Goal: Navigation & Orientation: Find specific page/section

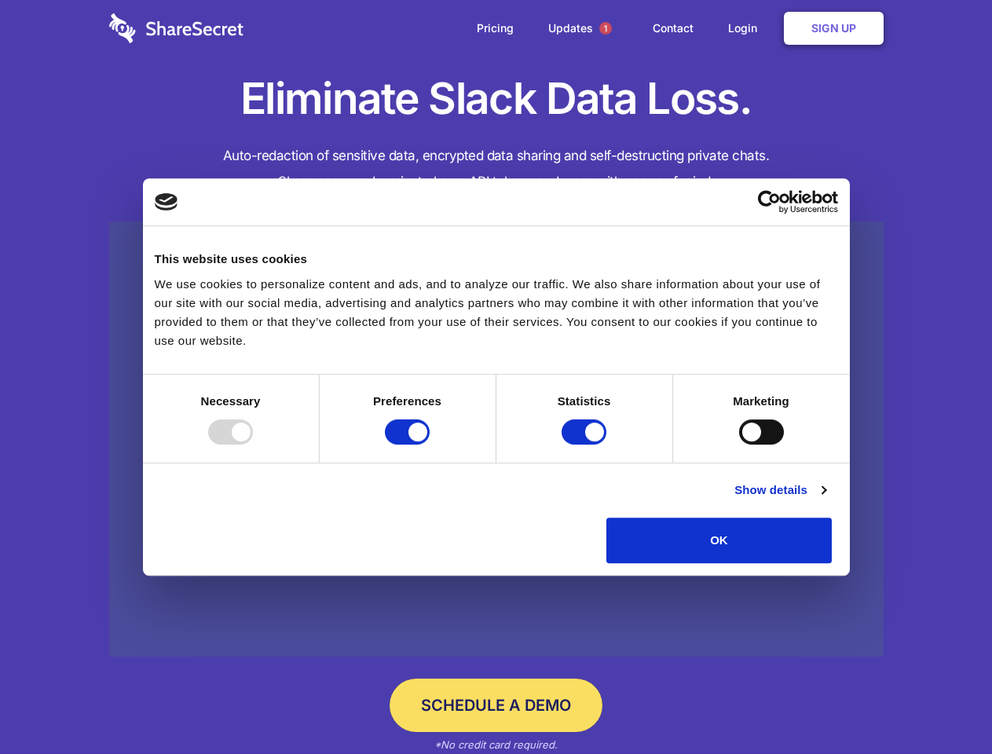
click at [253, 445] on div at bounding box center [230, 432] width 45 height 25
click at [430, 445] on input "Preferences" at bounding box center [407, 432] width 45 height 25
checkbox input "false"
click at [586, 445] on input "Statistics" at bounding box center [584, 432] width 45 height 25
checkbox input "false"
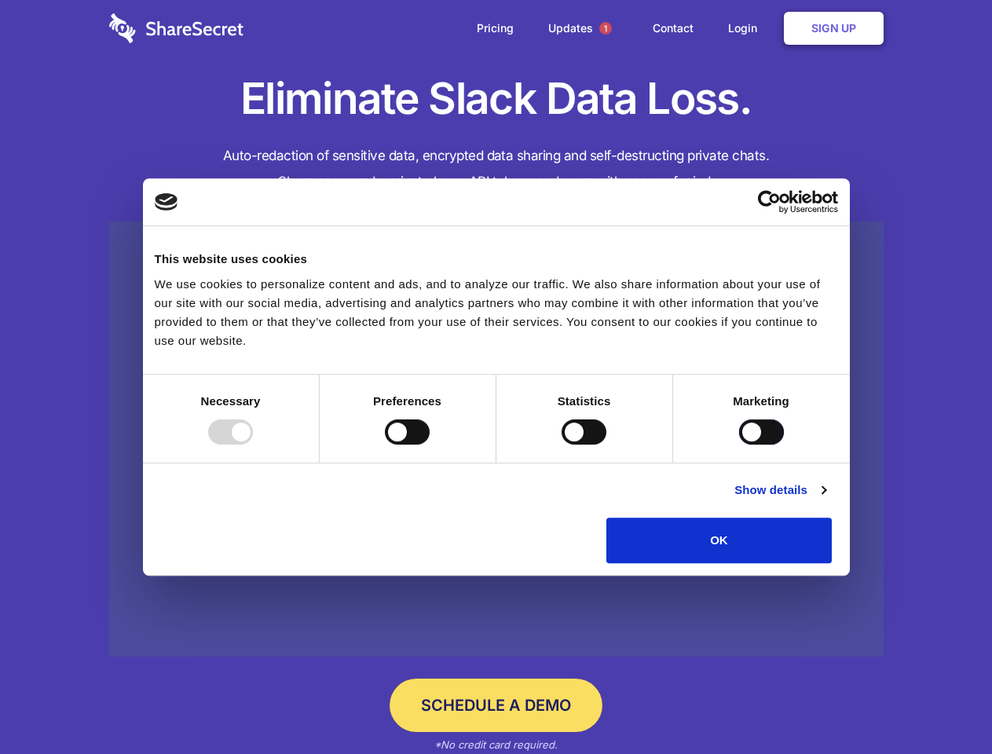
click at [739, 445] on input "Marketing" at bounding box center [761, 432] width 45 height 25
checkbox input "true"
click at [826, 500] on link "Show details" at bounding box center [780, 490] width 91 height 19
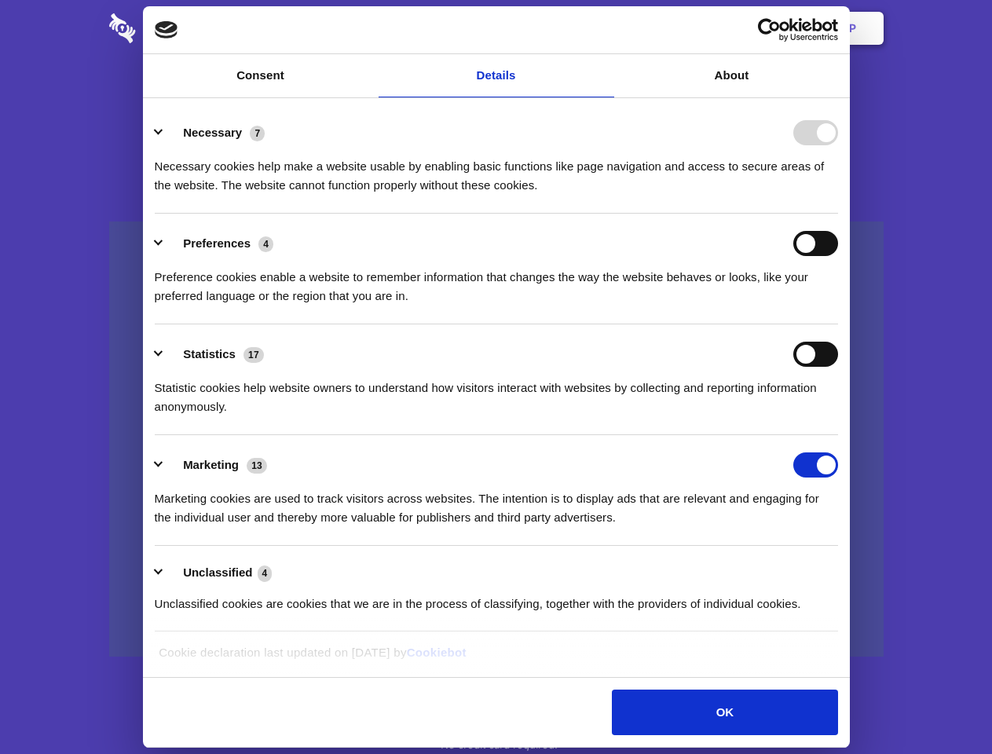
click at [845, 569] on ul "Necessary 7 Necessary cookies help make a website usable by enabling basic func…" at bounding box center [496, 368] width 699 height 530
click at [605, 28] on span "1" at bounding box center [606, 28] width 13 height 13
